Goal: Complete application form

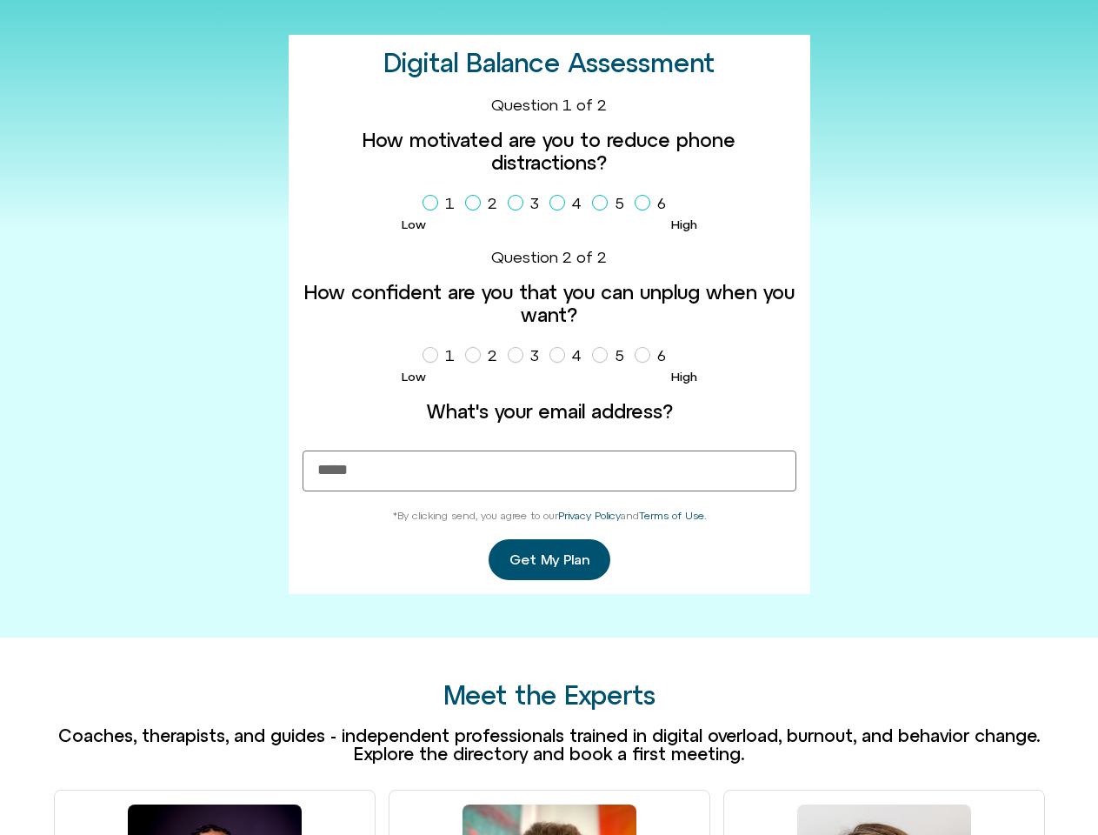
click at [549, 417] on label "What's your email address?" at bounding box center [550, 411] width 494 height 23
click at [549, 450] on input "What's your email address?" at bounding box center [550, 470] width 494 height 41
click at [442, 203] on label "1" at bounding box center [442, 204] width 39 height 30
click at [484, 203] on label "2" at bounding box center [484, 204] width 39 height 30
click at [527, 203] on label "3" at bounding box center [527, 204] width 38 height 30
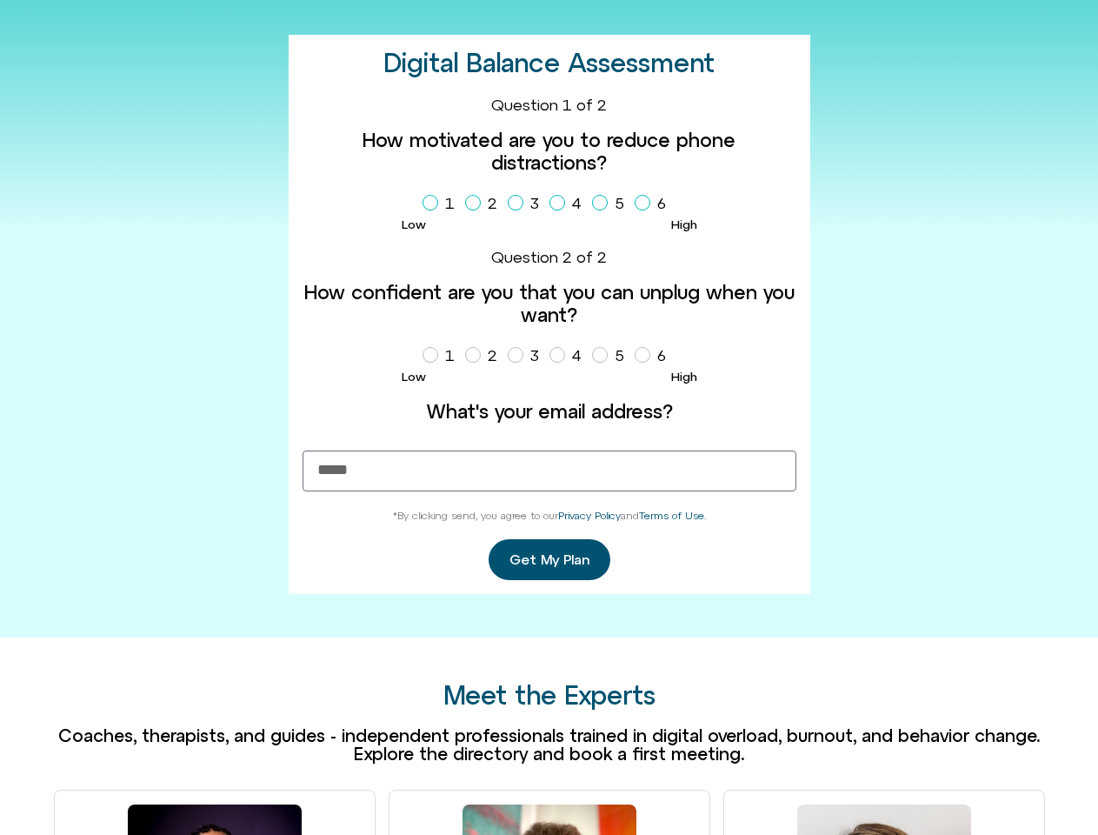
click at [569, 203] on label "4" at bounding box center [569, 204] width 39 height 30
click at [611, 203] on label "5" at bounding box center [611, 204] width 39 height 30
click at [654, 203] on label "6" at bounding box center [654, 204] width 38 height 30
click at [442, 356] on label "1" at bounding box center [442, 356] width 39 height 30
click at [484, 356] on label "2" at bounding box center [484, 356] width 39 height 30
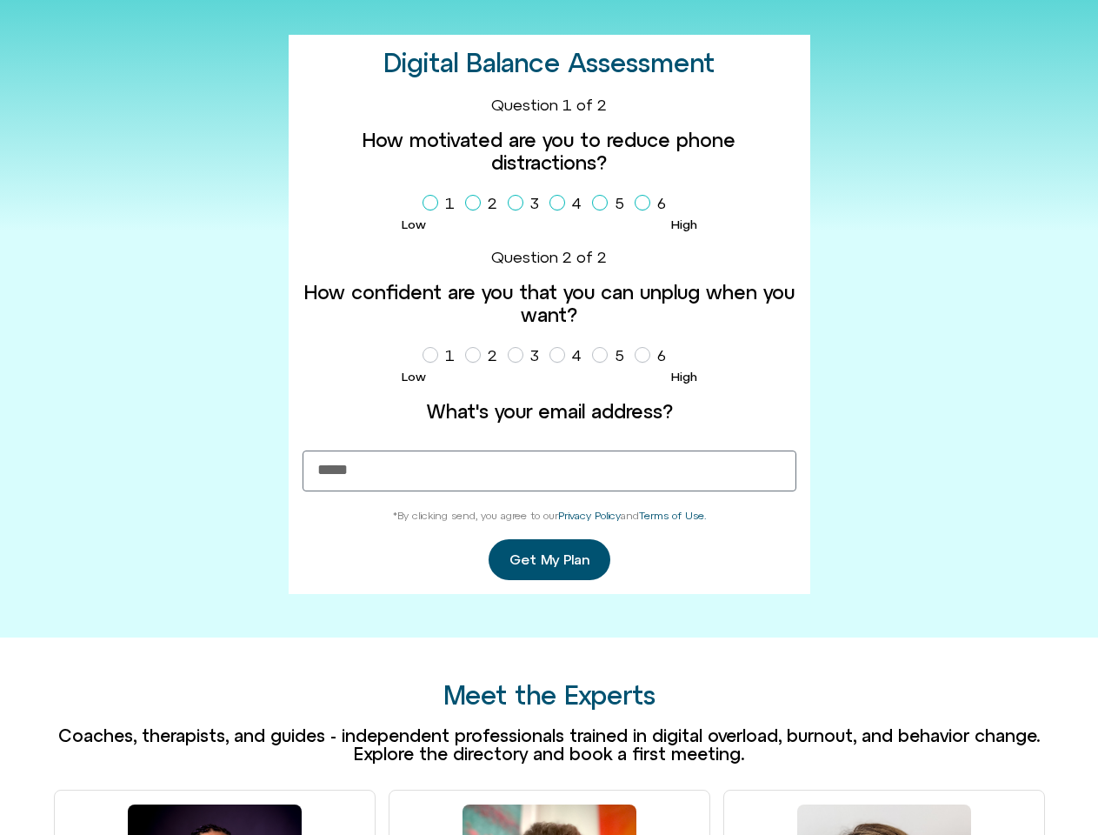
click at [527, 356] on label "3" at bounding box center [527, 356] width 38 height 30
